Goal: Find specific page/section: Find specific page/section

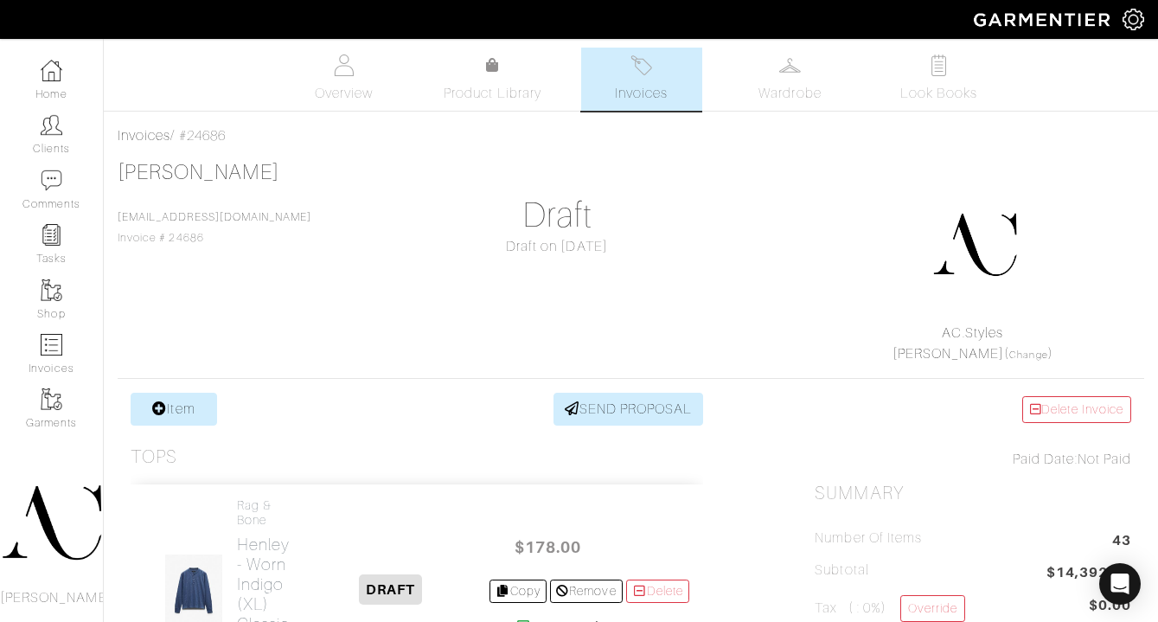
scroll to position [3482, 0]
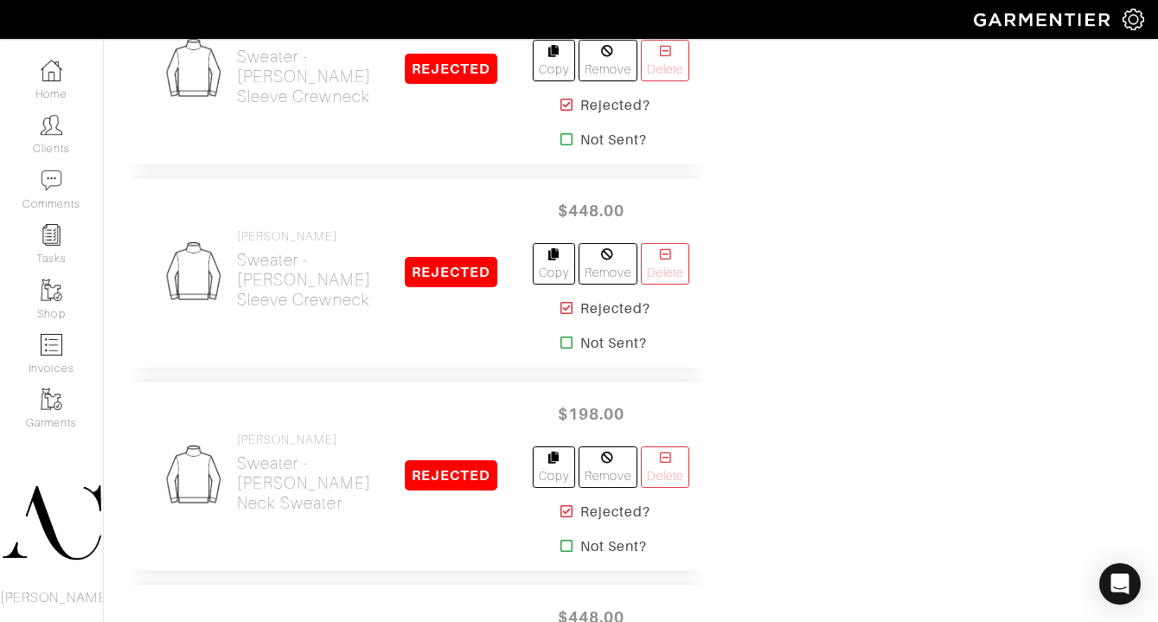
scroll to position [11161, 0]
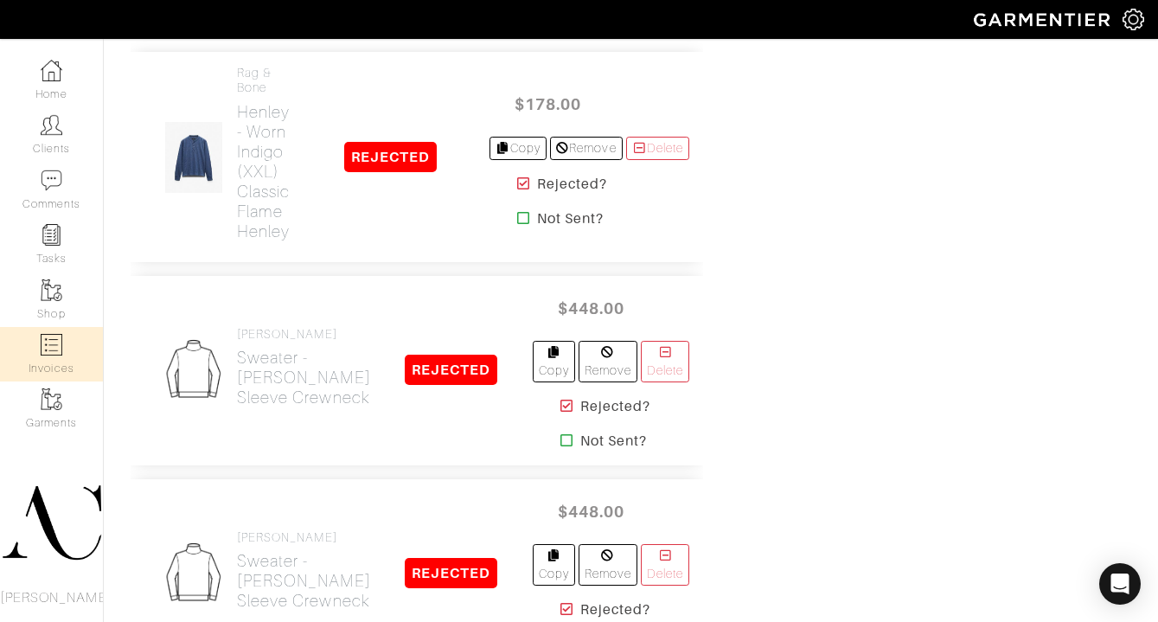
click at [46, 352] on img at bounding box center [52, 345] width 22 height 22
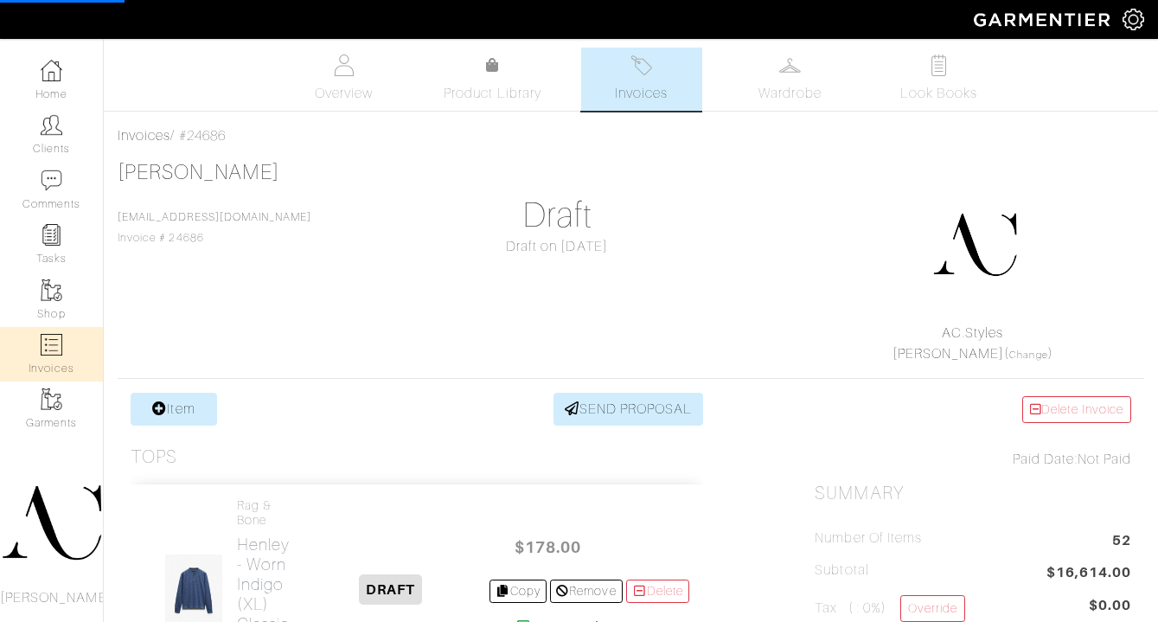
select select
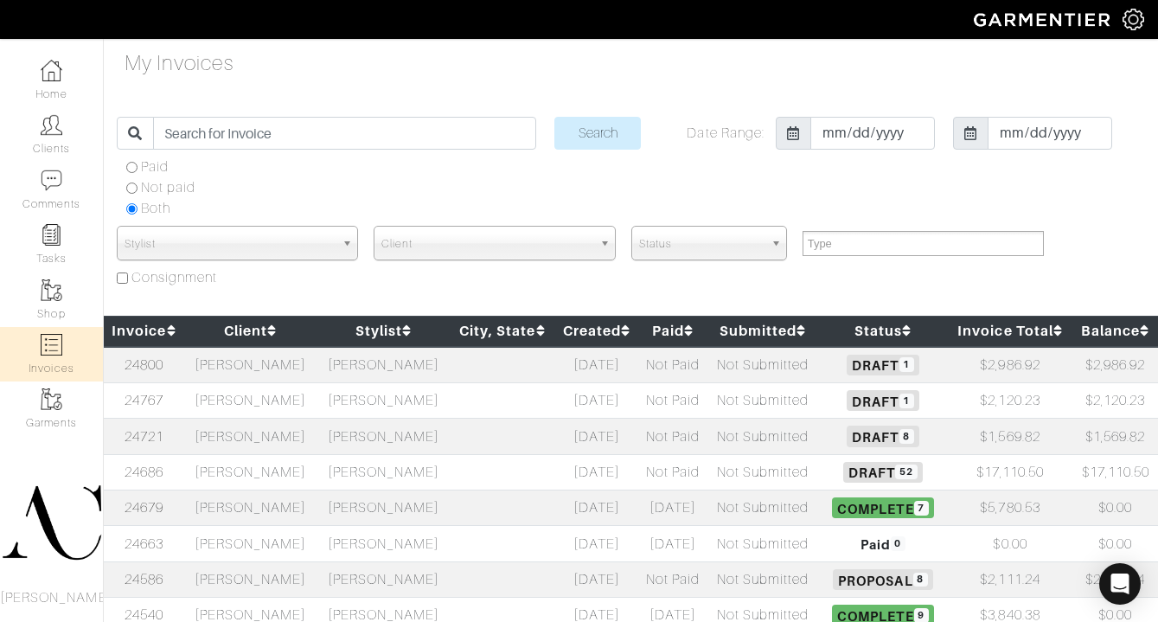
click at [268, 470] on td "Rob Foley" at bounding box center [250, 471] width 133 height 35
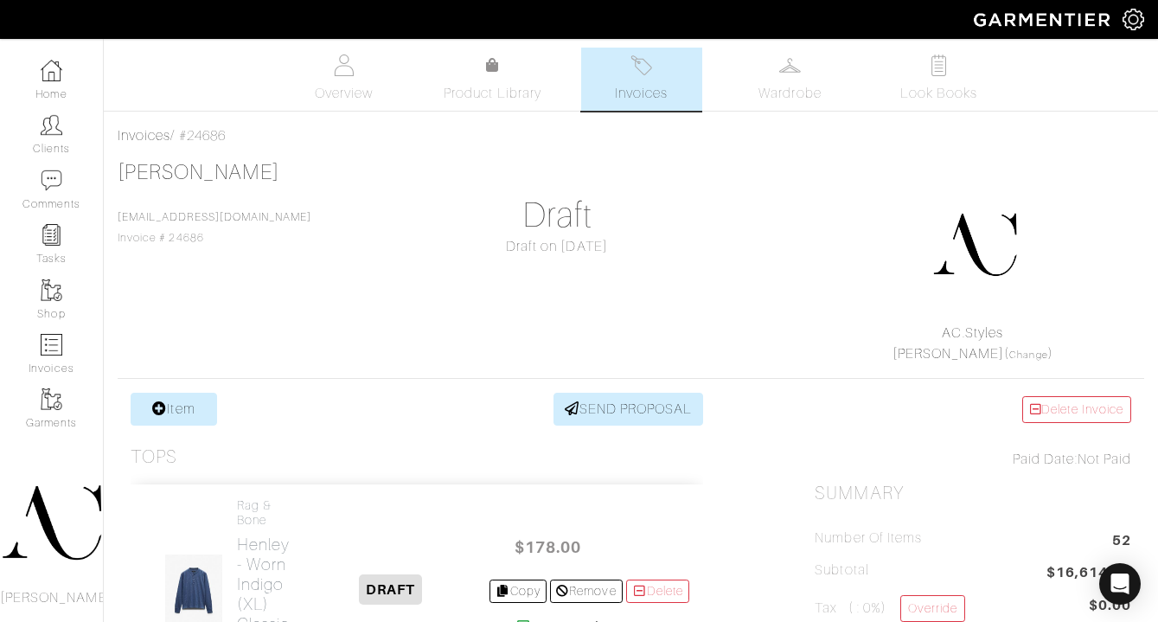
scroll to position [319, 0]
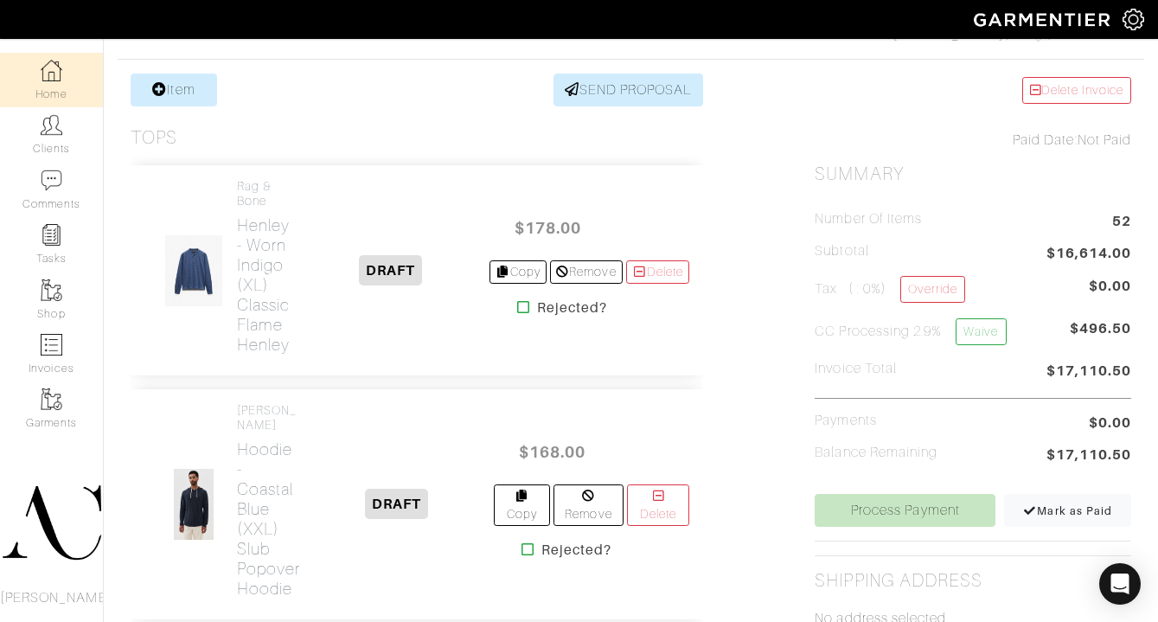
click at [66, 69] on link "Home" at bounding box center [51, 80] width 103 height 54
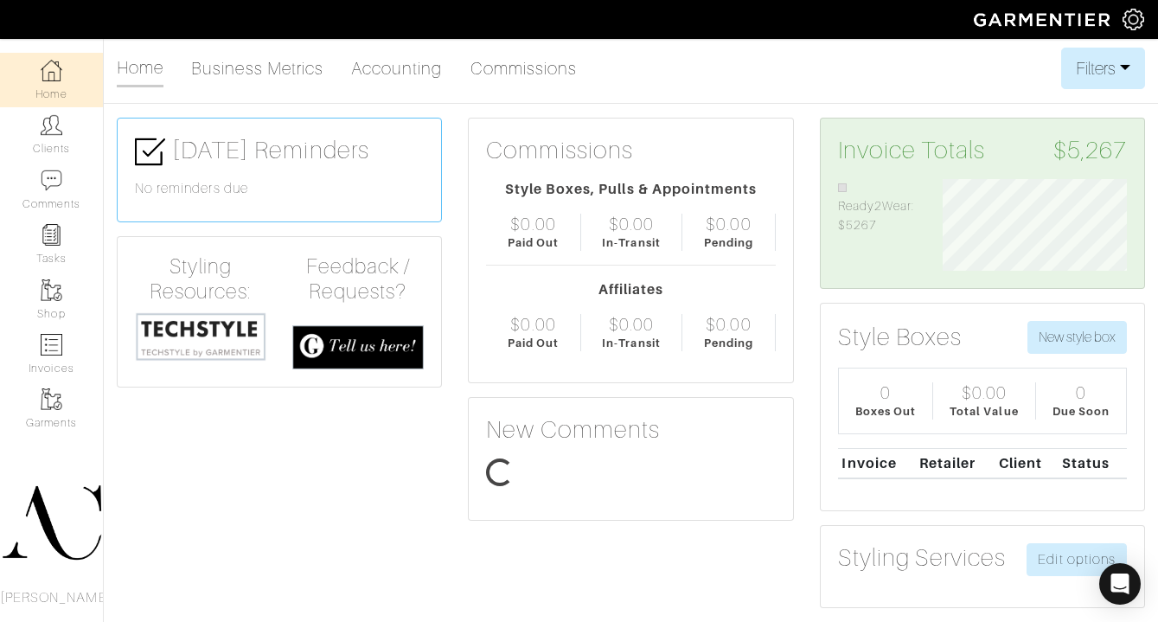
scroll to position [92, 210]
click at [50, 350] on img at bounding box center [52, 345] width 22 height 22
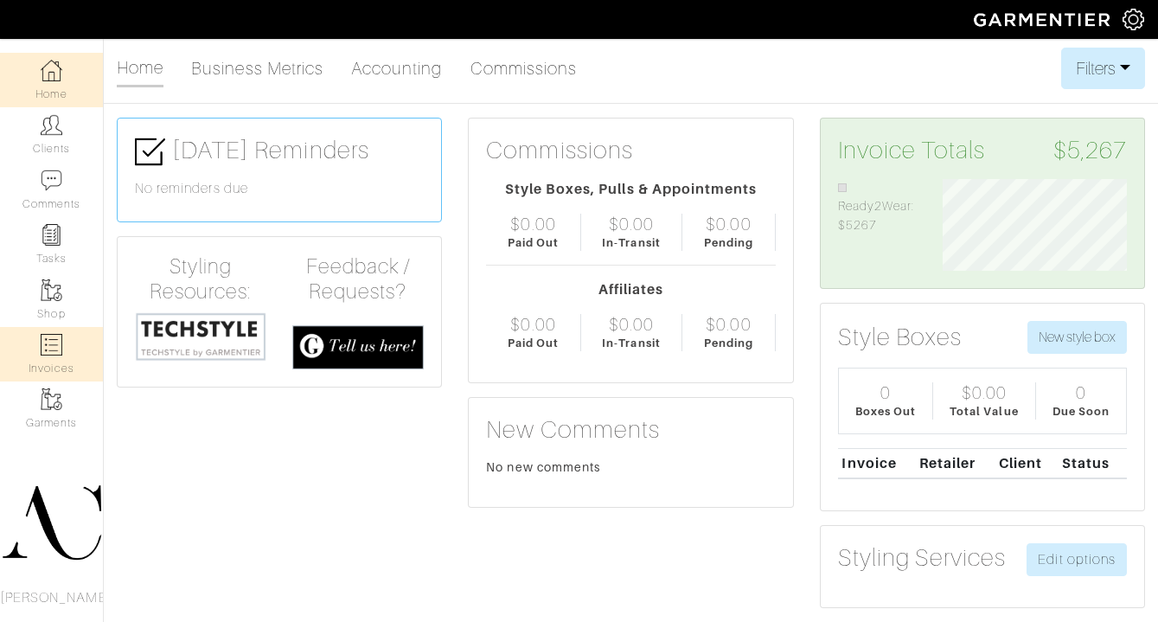
select select
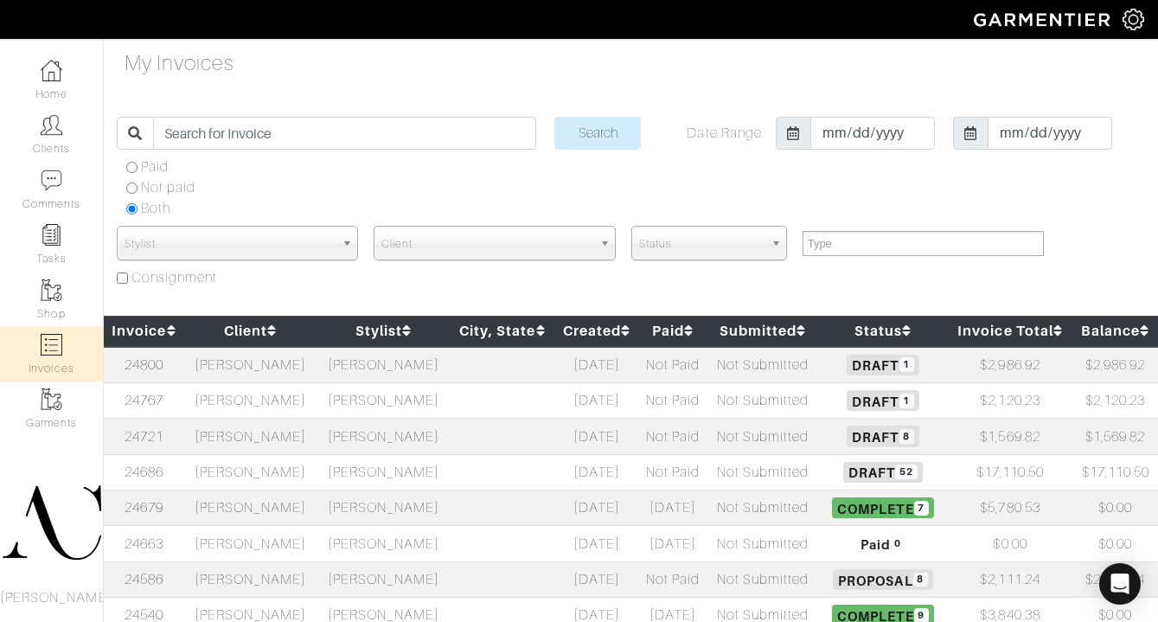
click at [285, 362] on td "Lindsay Foley" at bounding box center [250, 365] width 133 height 36
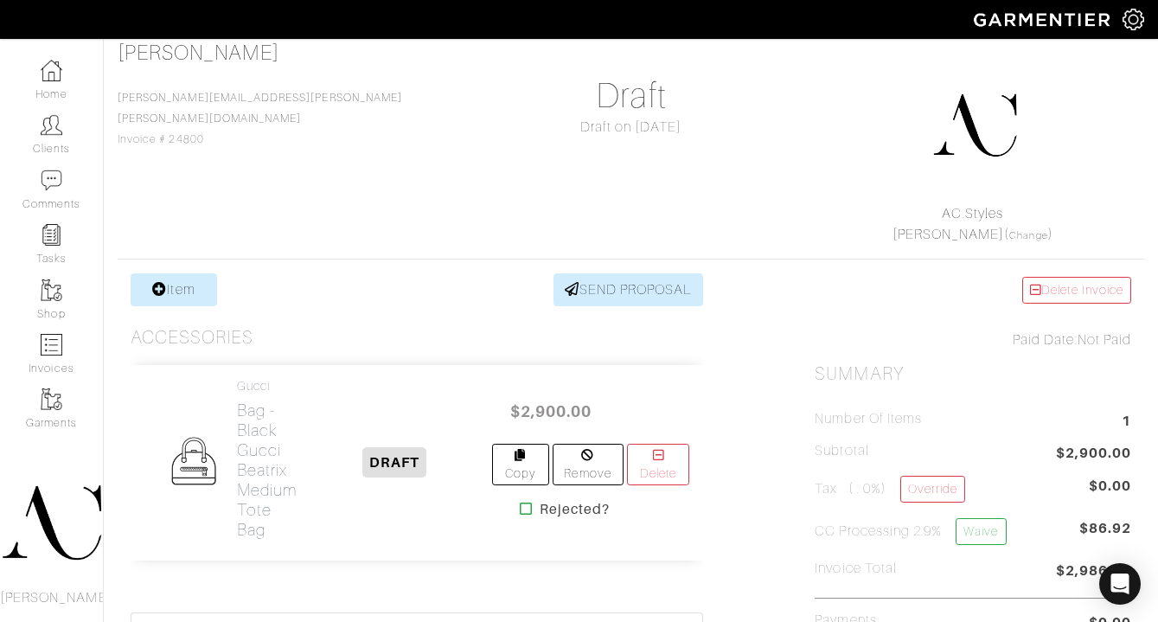
scroll to position [269, 0]
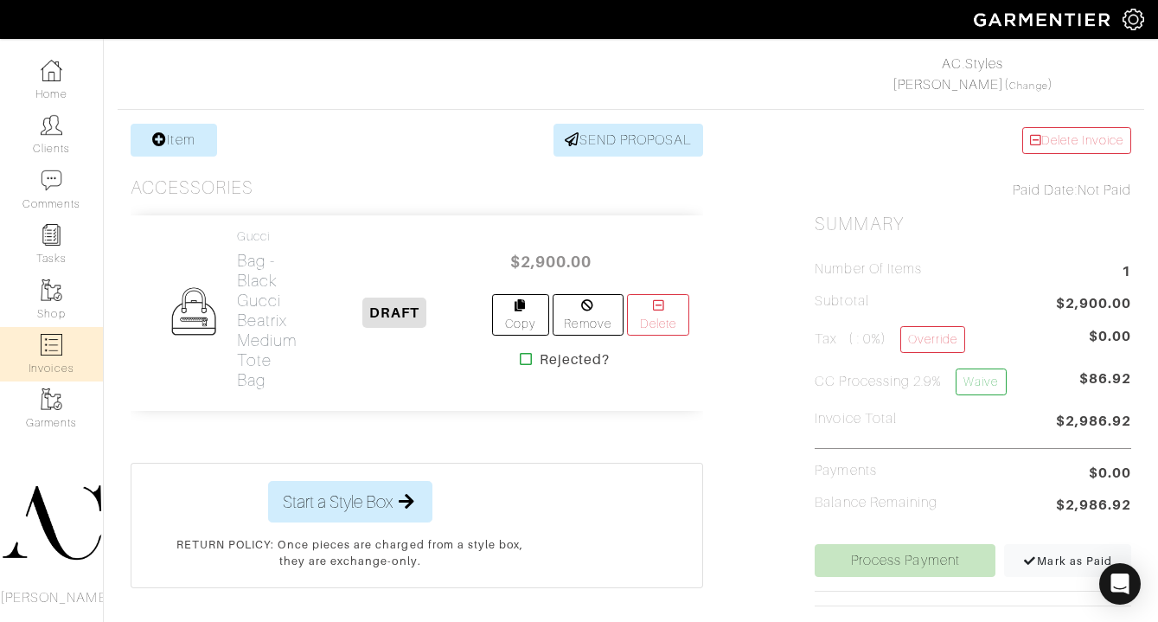
click at [63, 356] on link "Invoices" at bounding box center [51, 354] width 103 height 54
select select
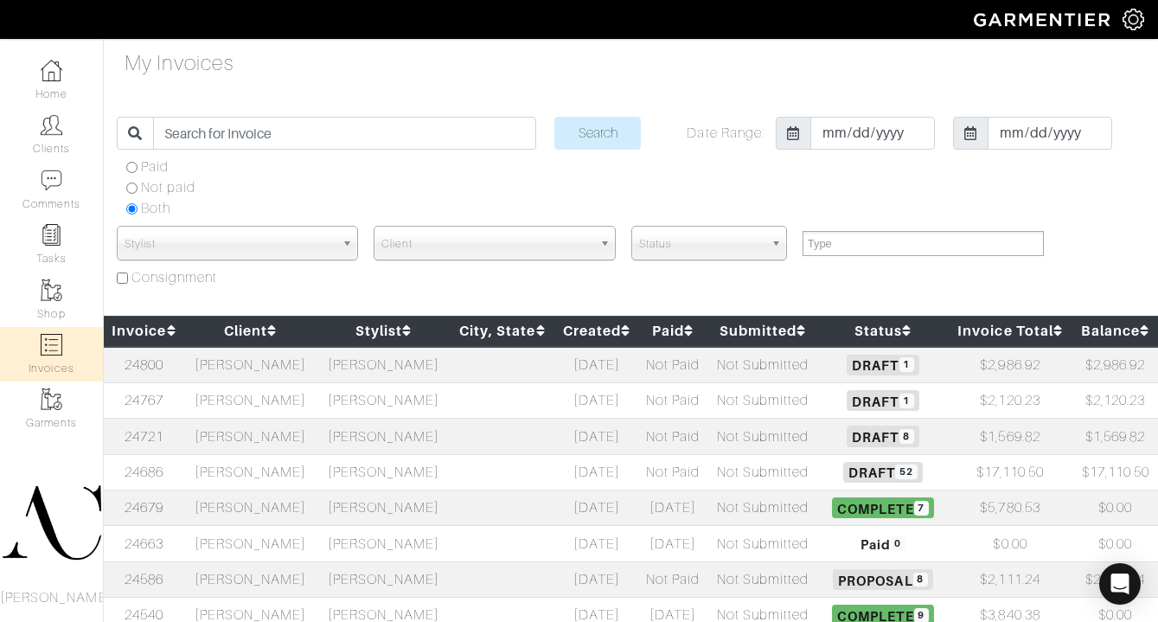
click at [262, 401] on td "[PERSON_NAME]" at bounding box center [250, 399] width 133 height 35
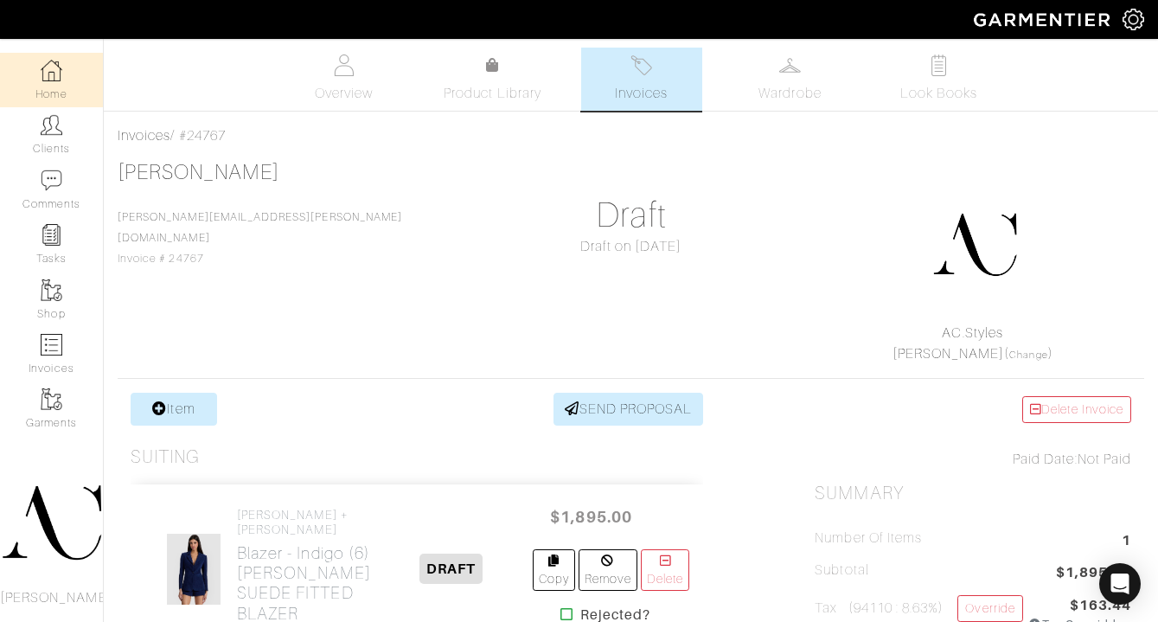
click at [63, 74] on link "Home" at bounding box center [51, 80] width 103 height 54
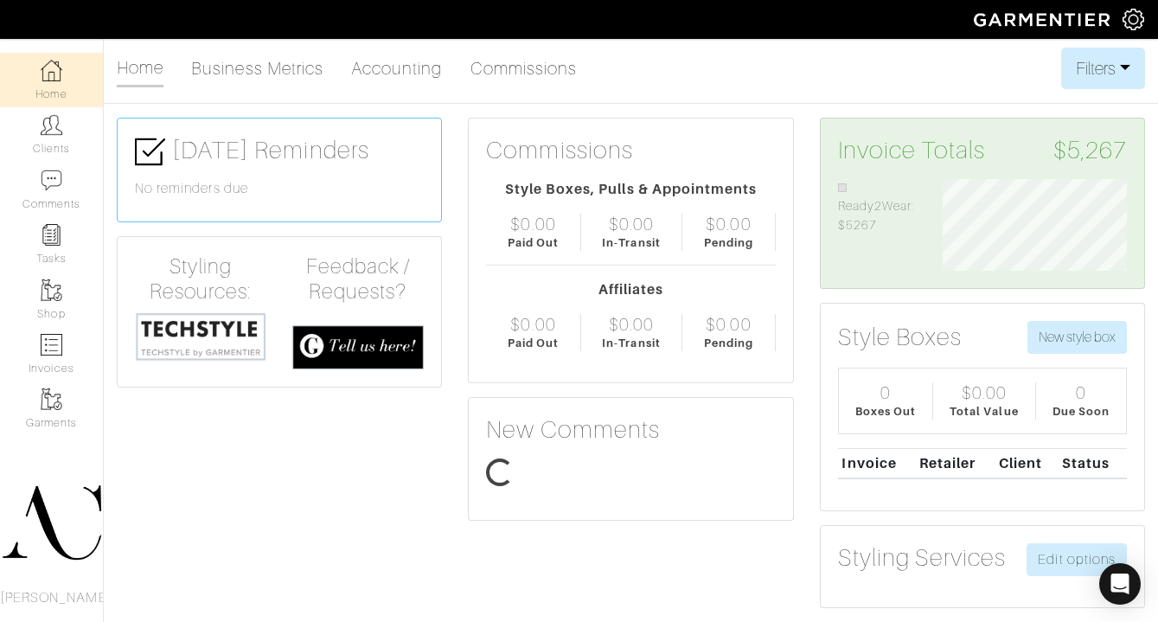
scroll to position [92, 210]
click at [400, 69] on link "Accounting" at bounding box center [397, 68] width 92 height 35
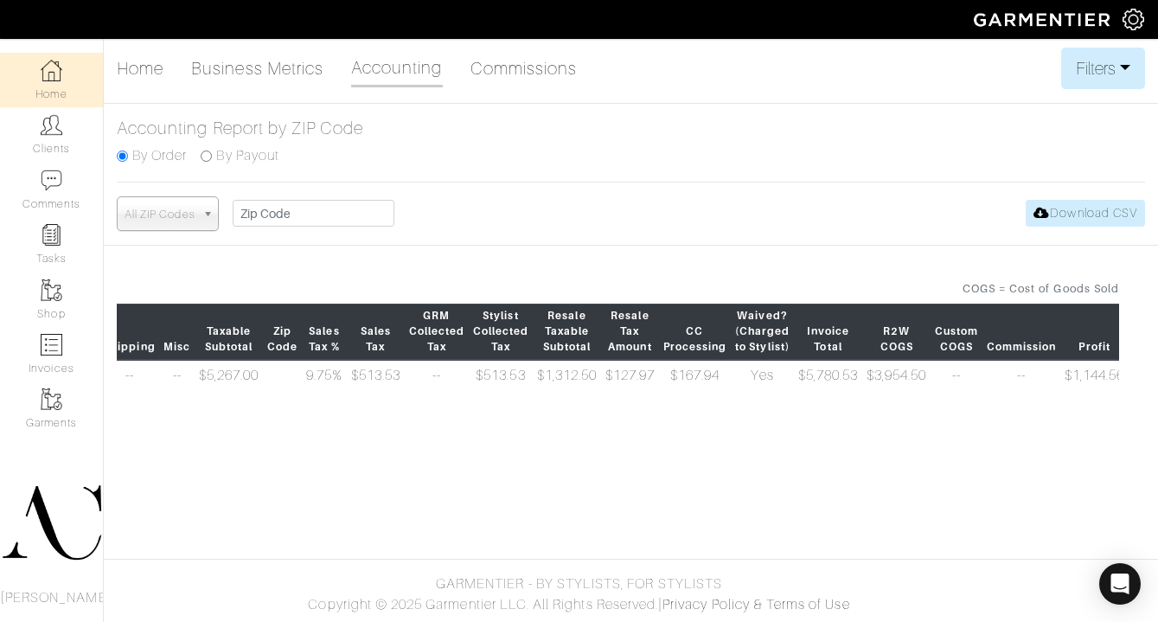
scroll to position [0, 721]
